Goal: Task Accomplishment & Management: Manage account settings

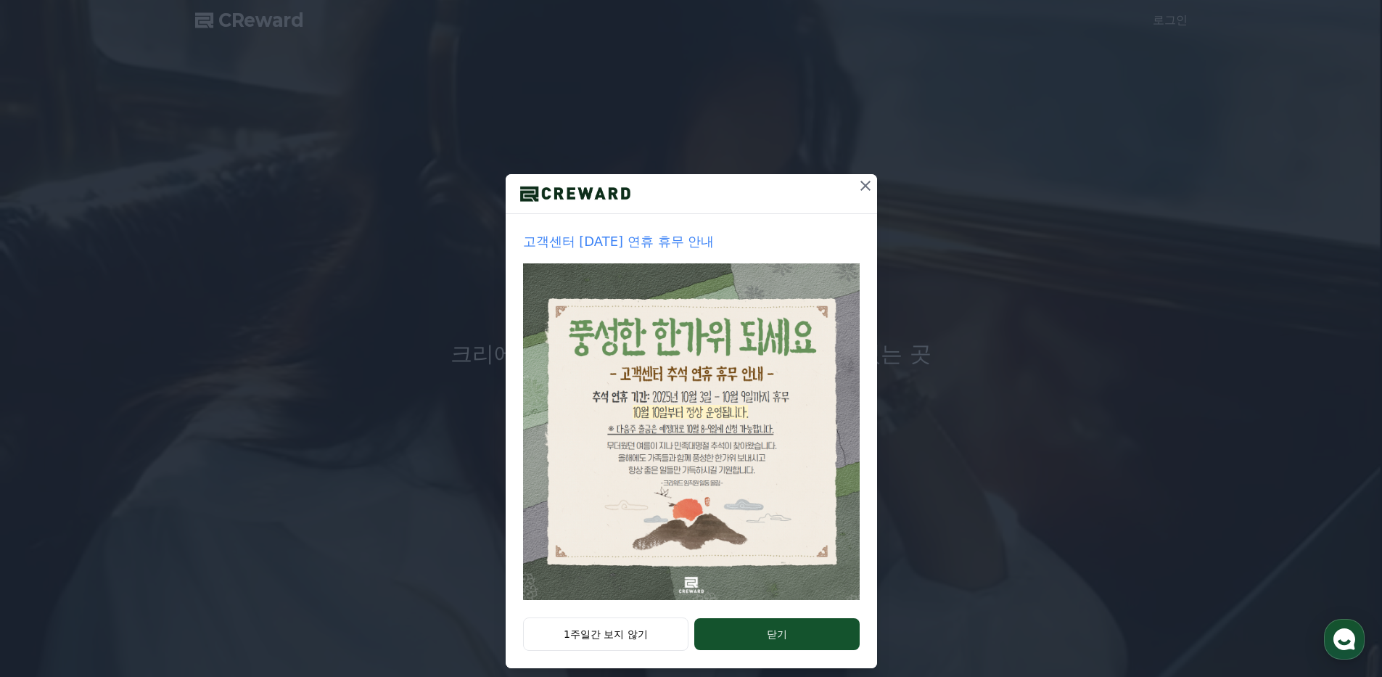
click at [860, 191] on icon at bounding box center [865, 185] width 17 height 17
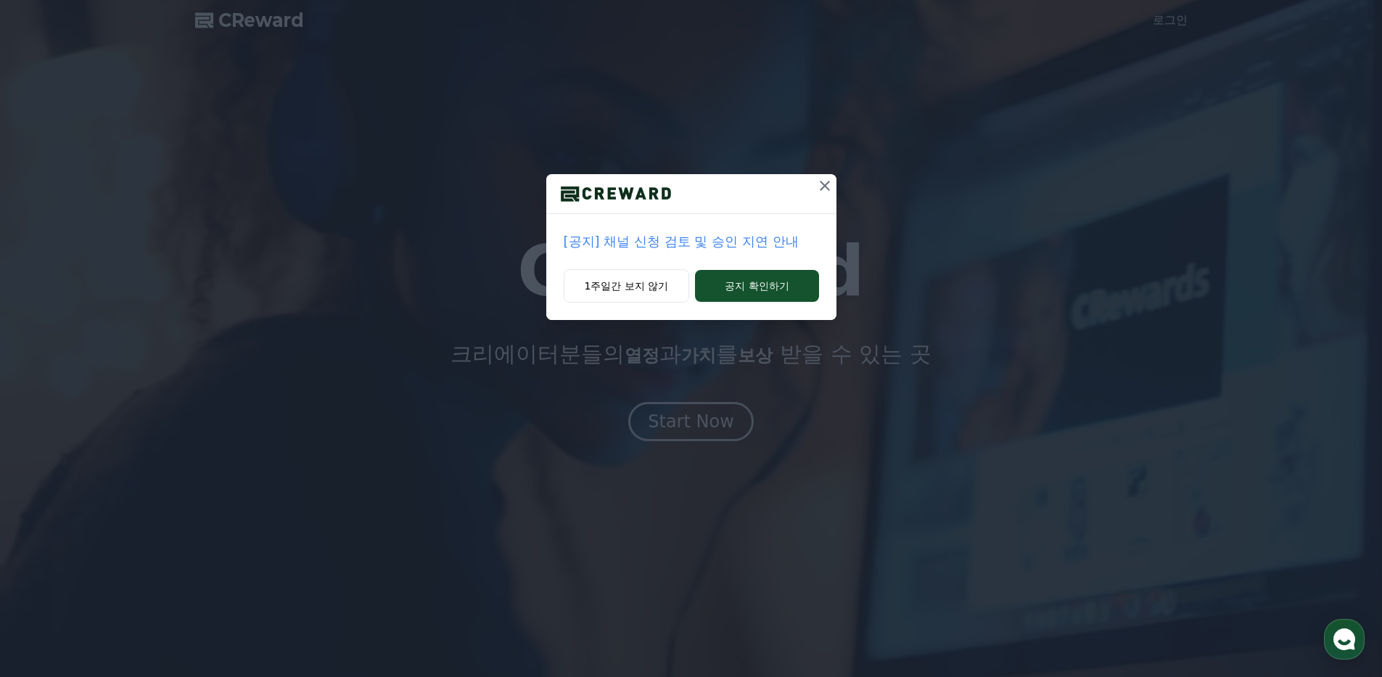
click at [818, 186] on icon at bounding box center [824, 185] width 17 height 17
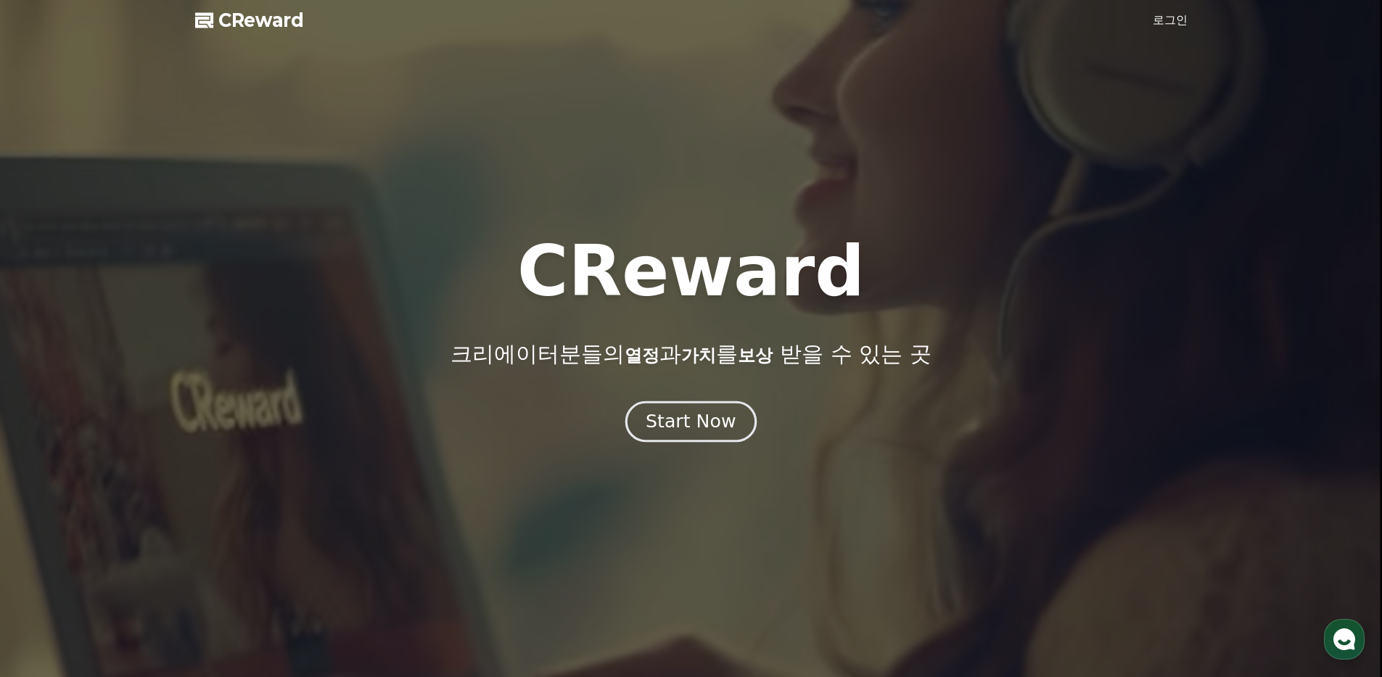
click at [714, 416] on div "Start Now" at bounding box center [691, 421] width 90 height 25
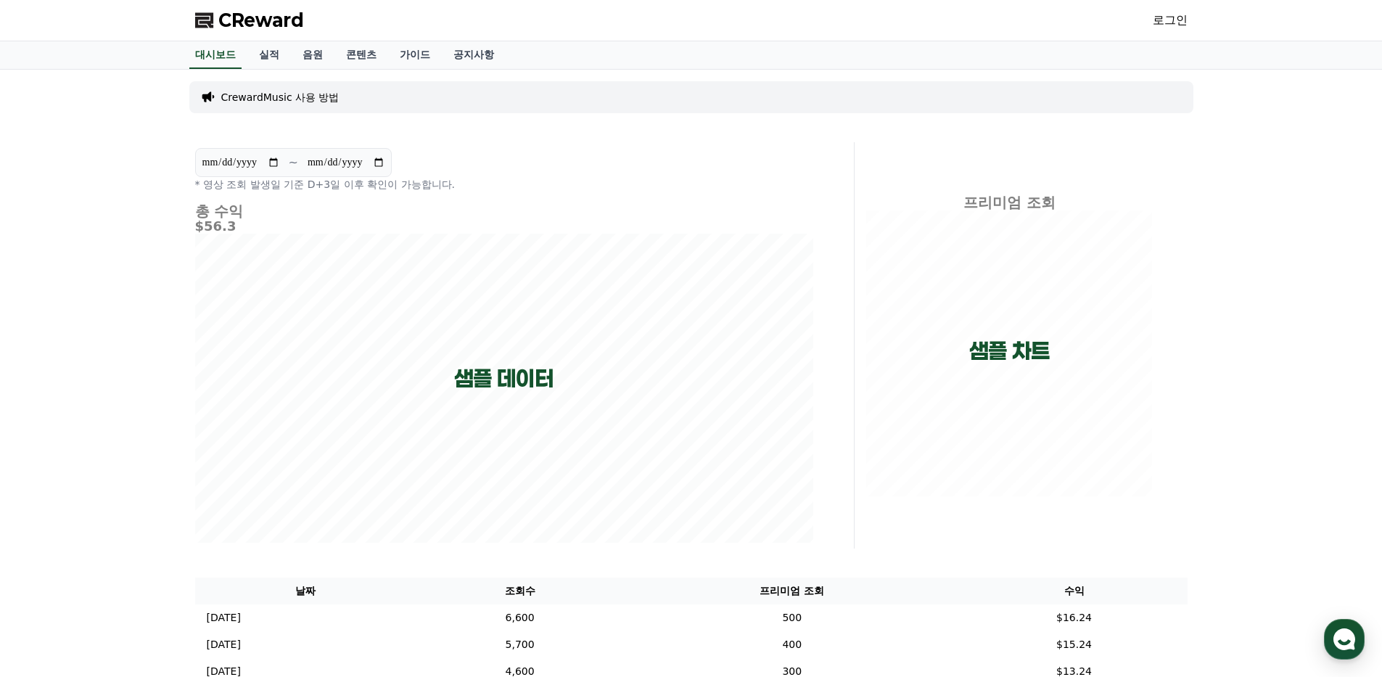
click at [1166, 26] on link "로그인" at bounding box center [1170, 20] width 35 height 17
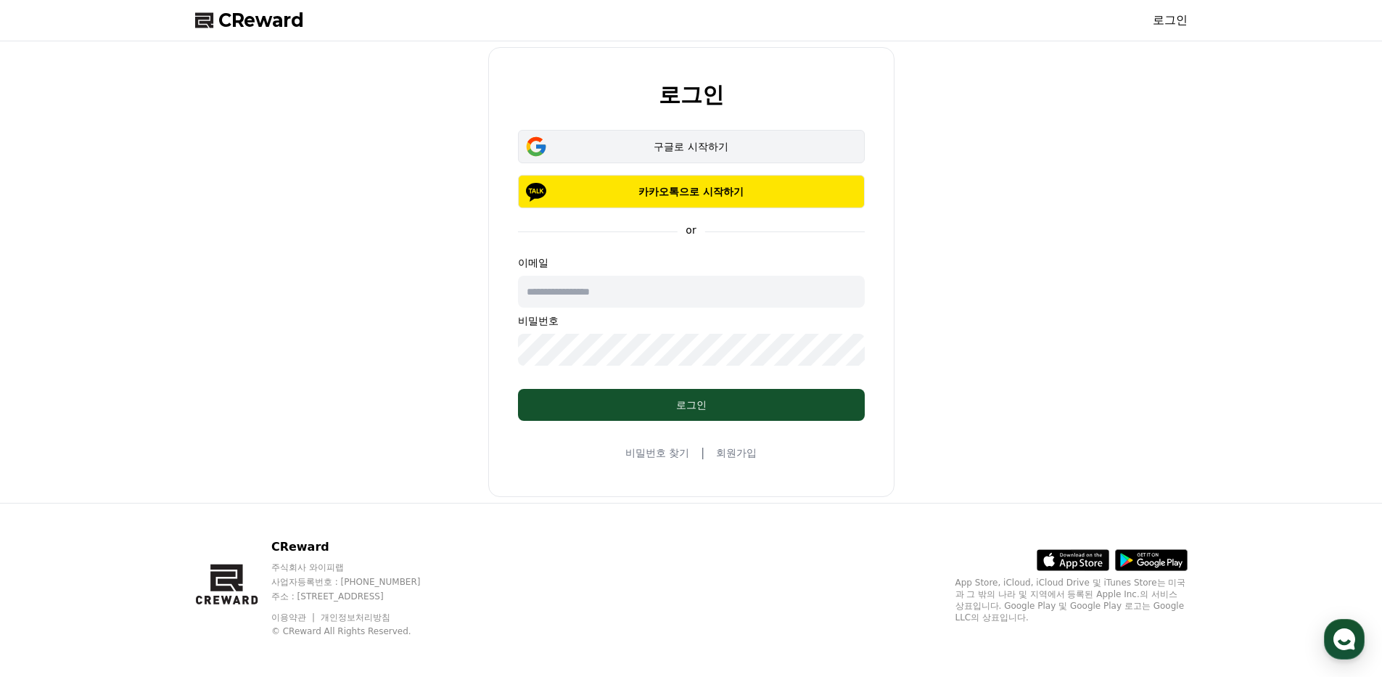
click at [751, 153] on div "구글로 시작하기" at bounding box center [691, 146] width 305 height 15
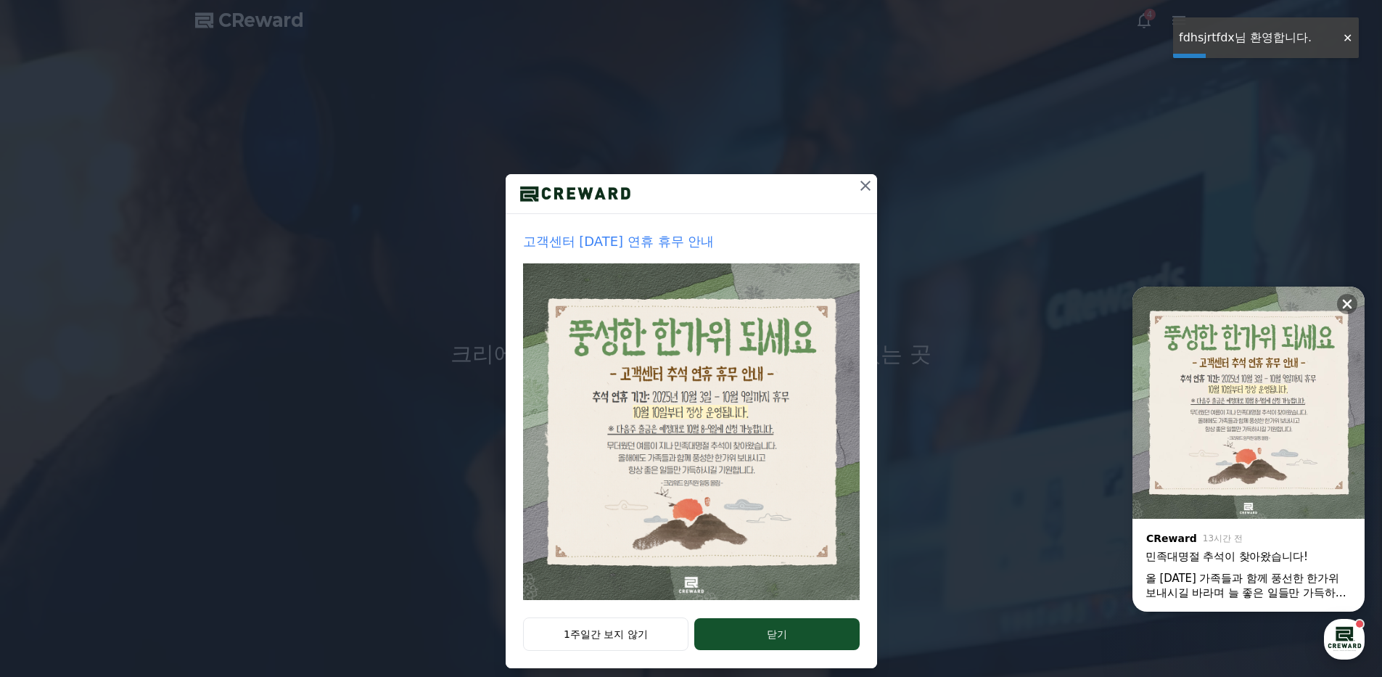
click at [860, 187] on icon at bounding box center [865, 186] width 10 height 10
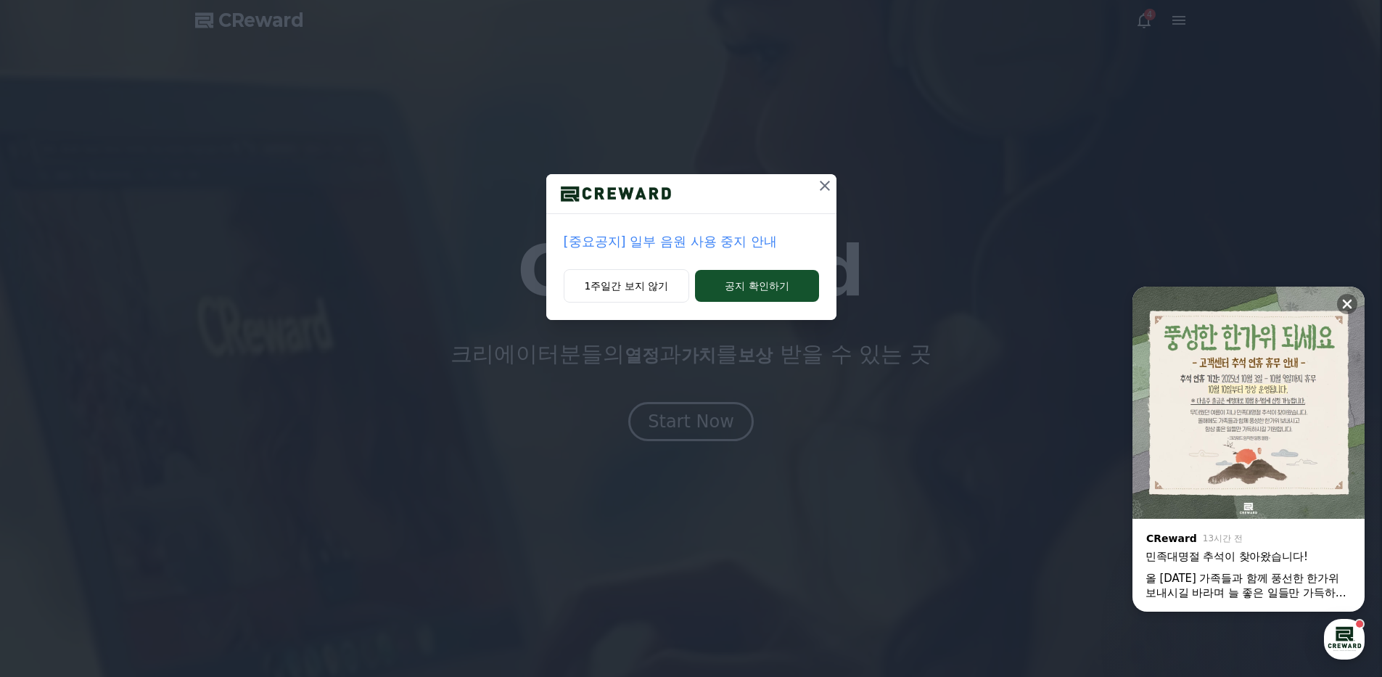
click at [820, 190] on icon at bounding box center [825, 186] width 10 height 10
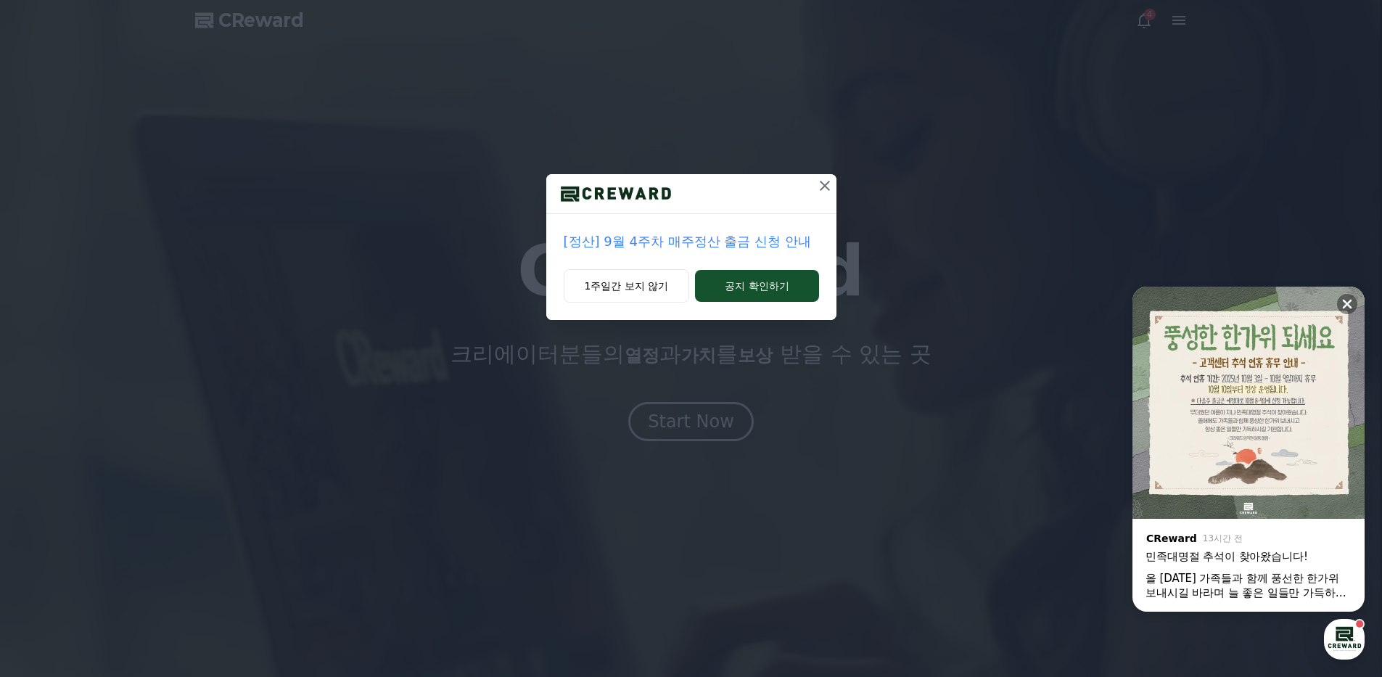
click at [820, 190] on icon at bounding box center [825, 186] width 10 height 10
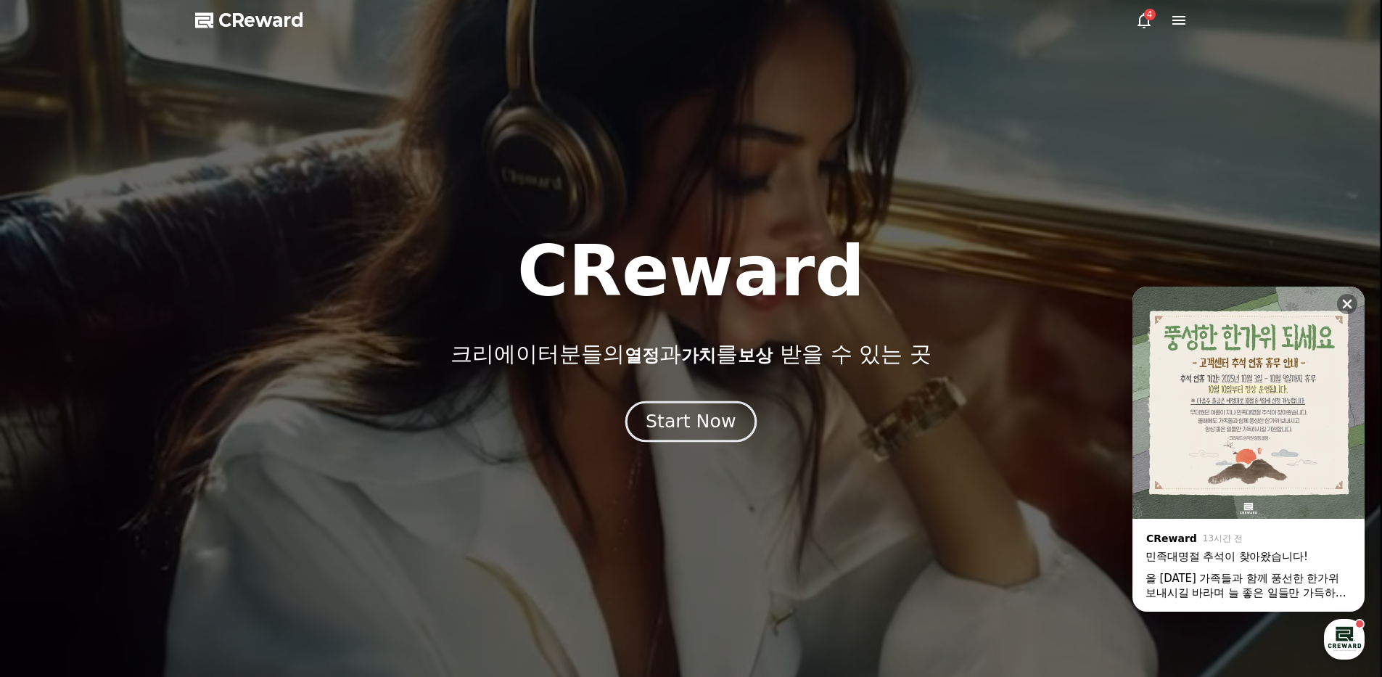
click at [695, 424] on div "Start Now" at bounding box center [691, 421] width 90 height 25
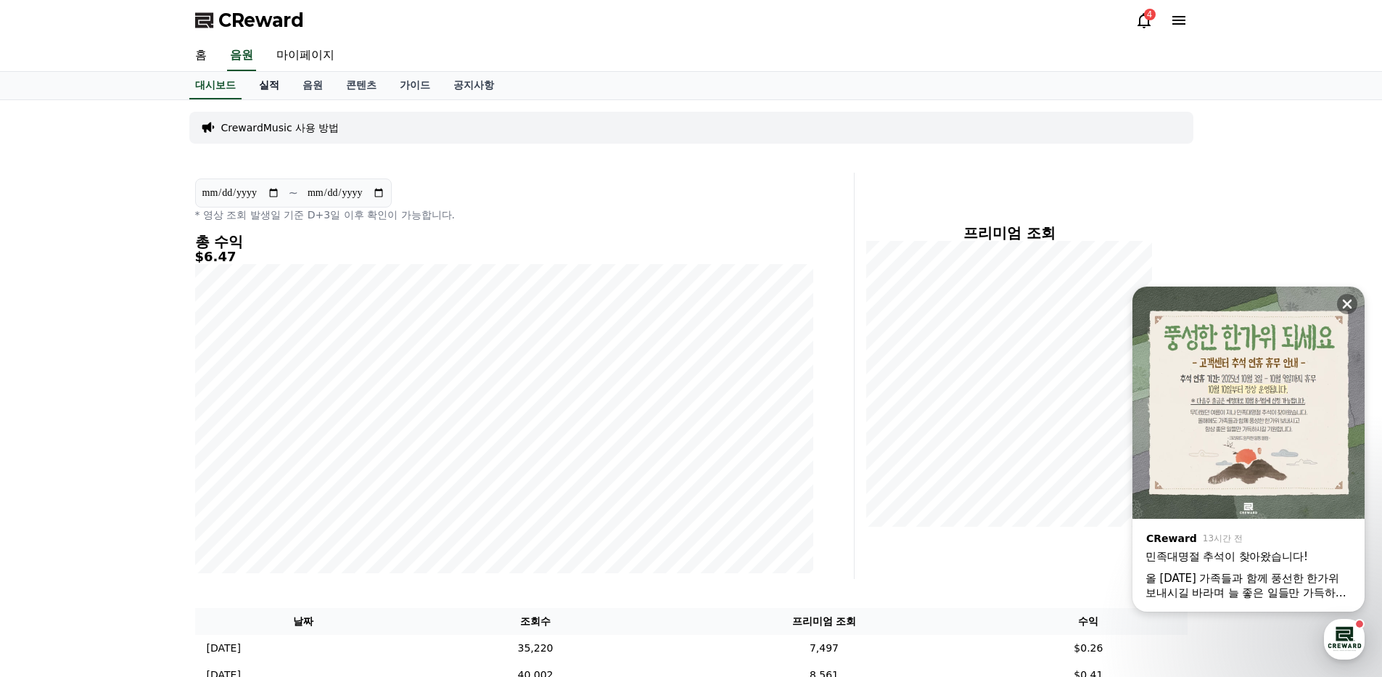
click at [274, 86] on link "실적" at bounding box center [269, 86] width 44 height 28
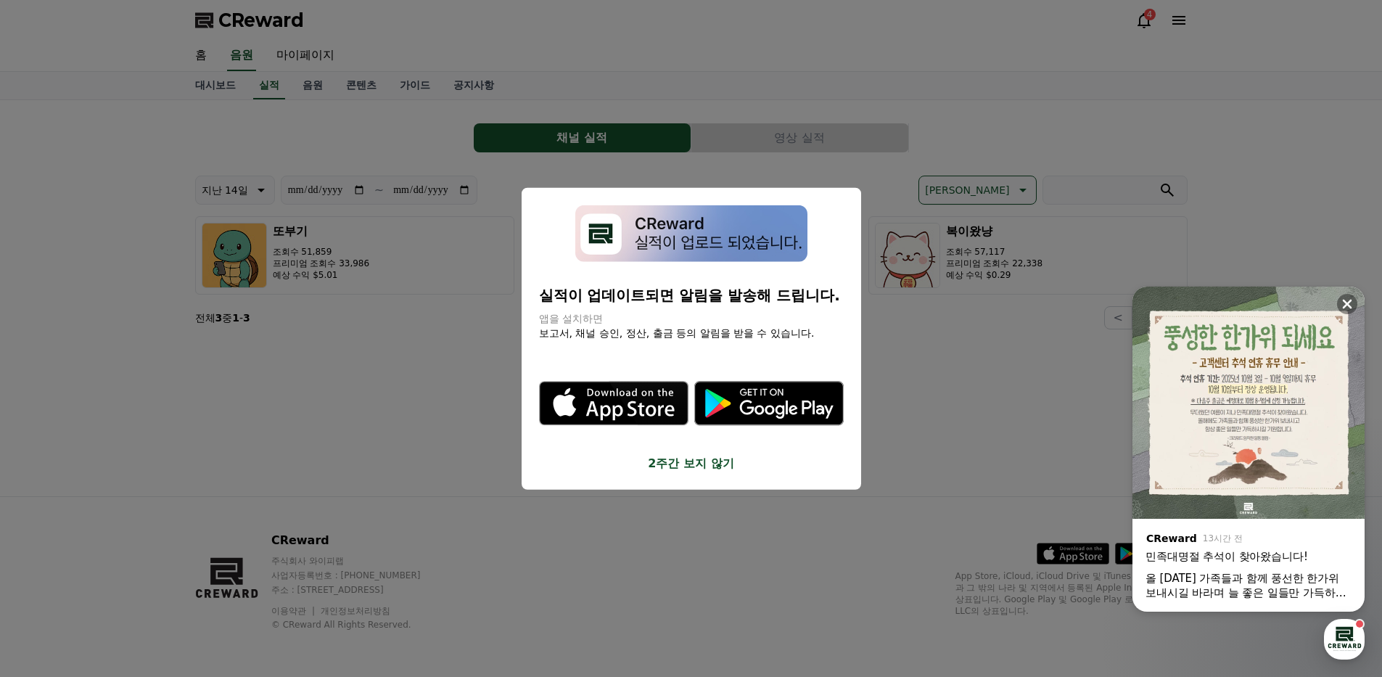
click at [719, 464] on button "2주간 보지 않기" at bounding box center [691, 463] width 305 height 17
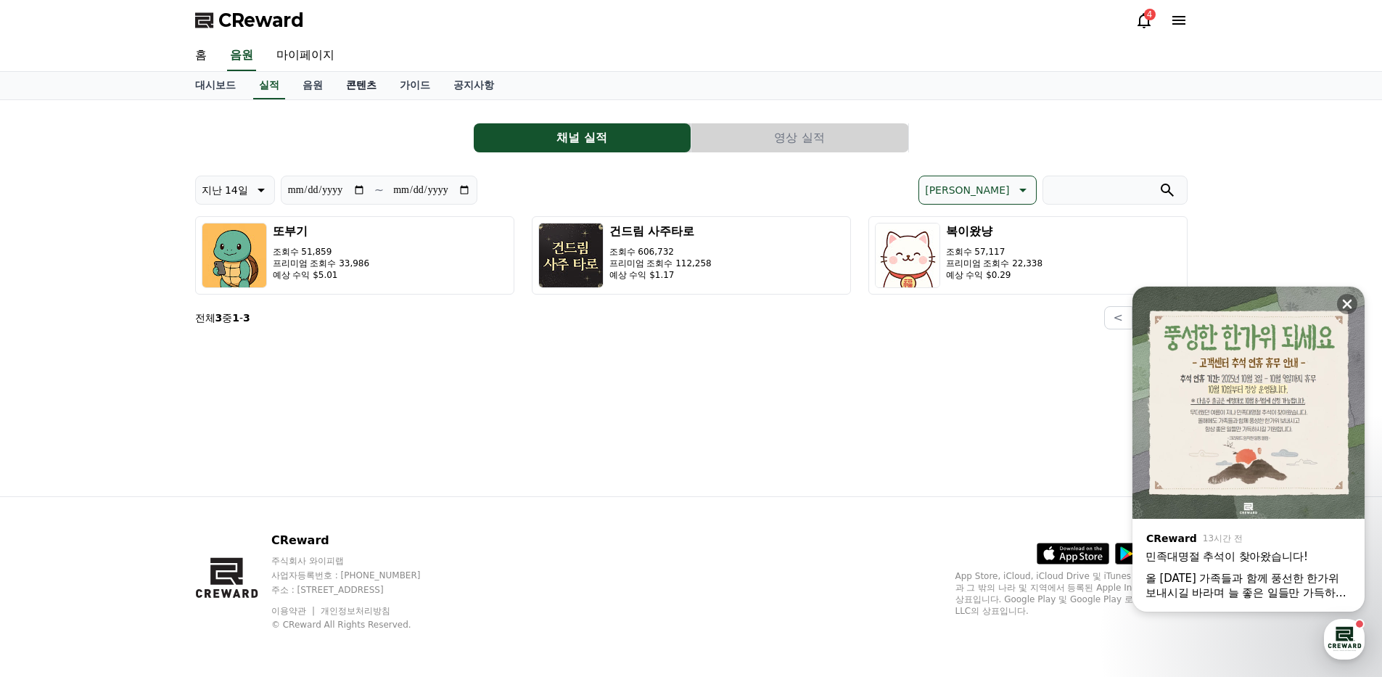
click at [363, 88] on link "콘텐츠" at bounding box center [361, 86] width 54 height 28
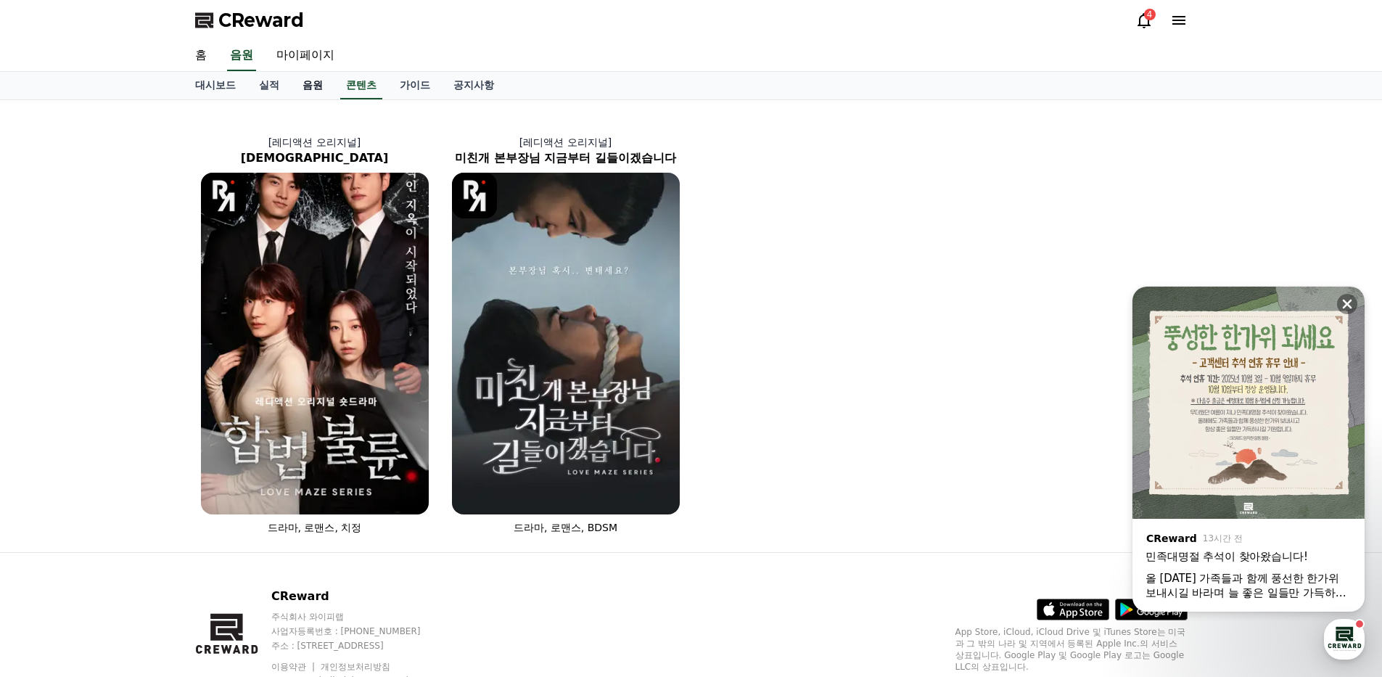
click at [324, 89] on link "음원" at bounding box center [313, 86] width 44 height 28
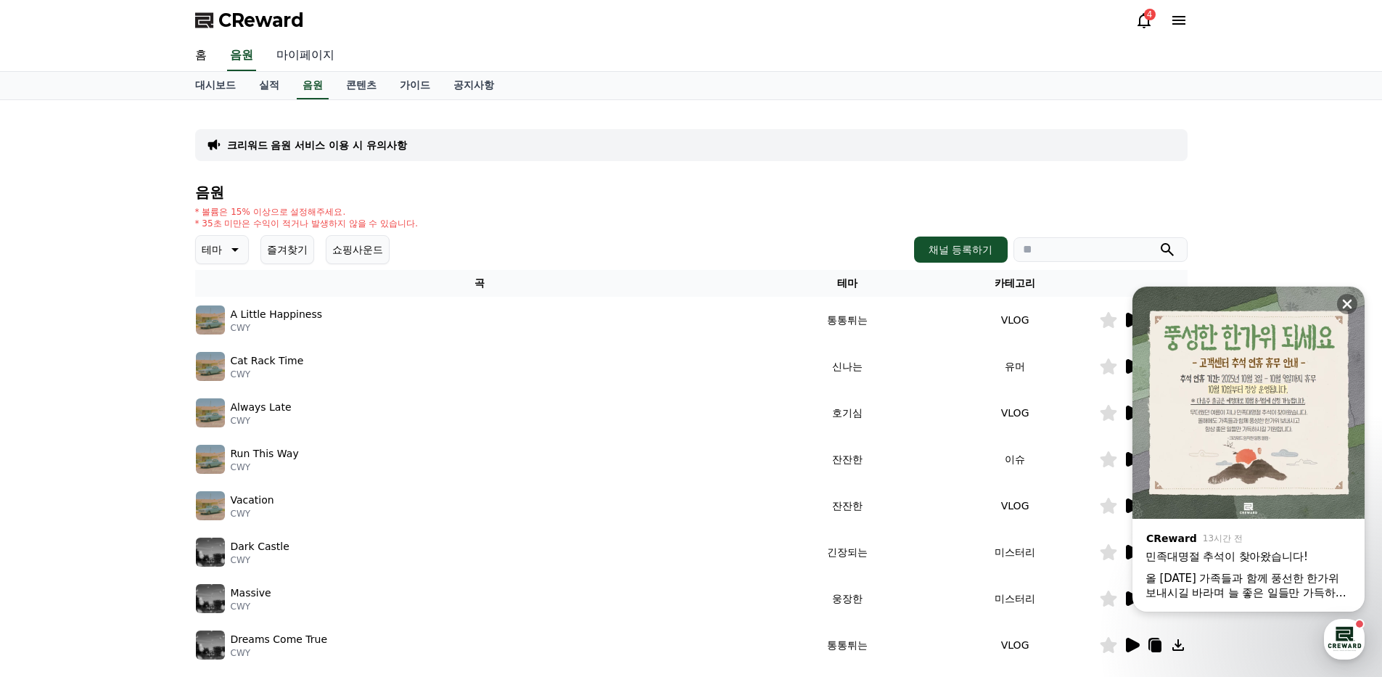
click at [314, 57] on link "마이페이지" at bounding box center [305, 56] width 81 height 30
select select "**********"
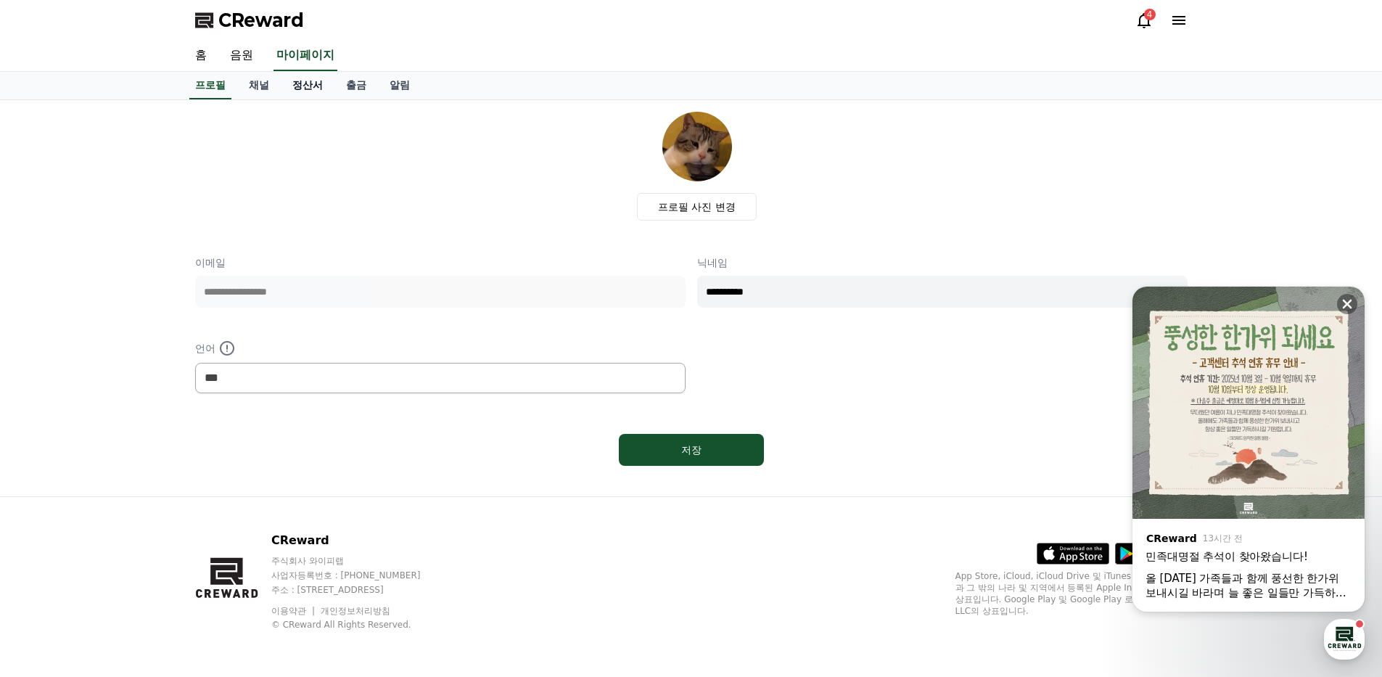
click at [330, 85] on link "정산서" at bounding box center [308, 86] width 54 height 28
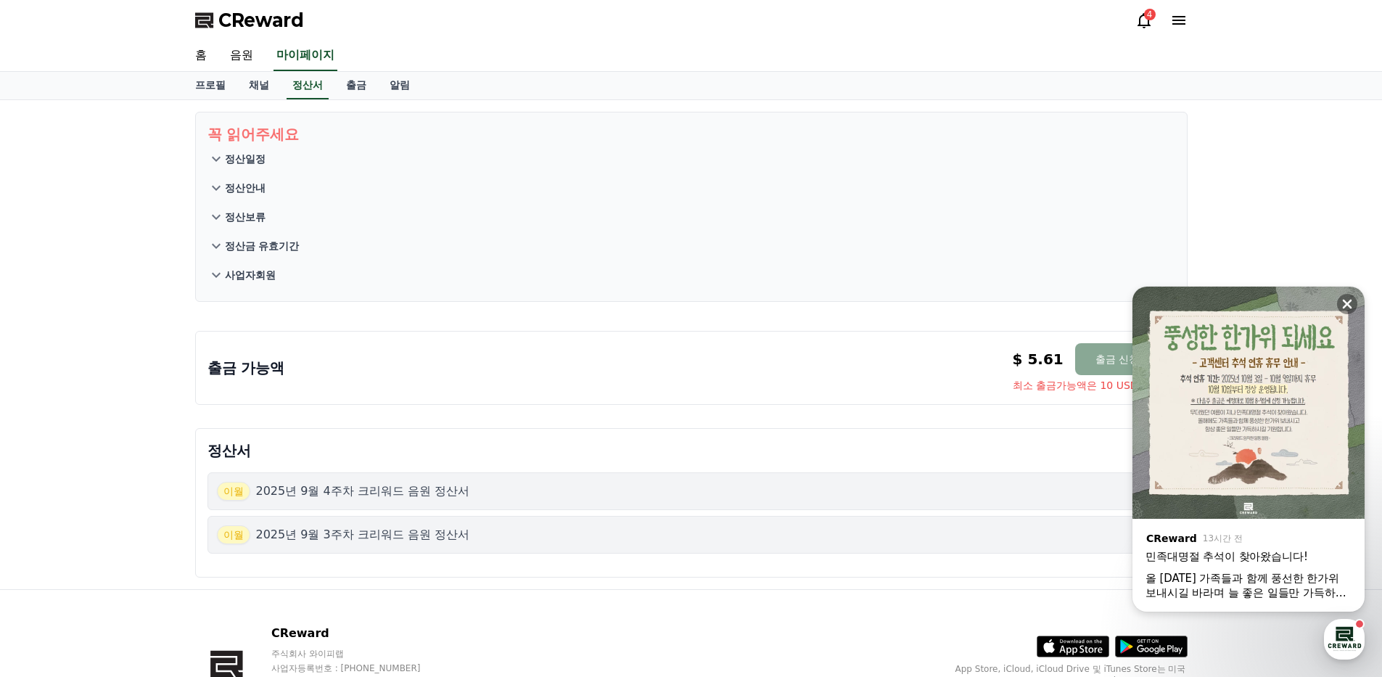
click at [659, 117] on section "꼭 읽어주세요 정산일정 정산안내 정산보류 정산금 유효기간 사업자회원" at bounding box center [691, 207] width 992 height 190
